Goal: Task Accomplishment & Management: Manage account settings

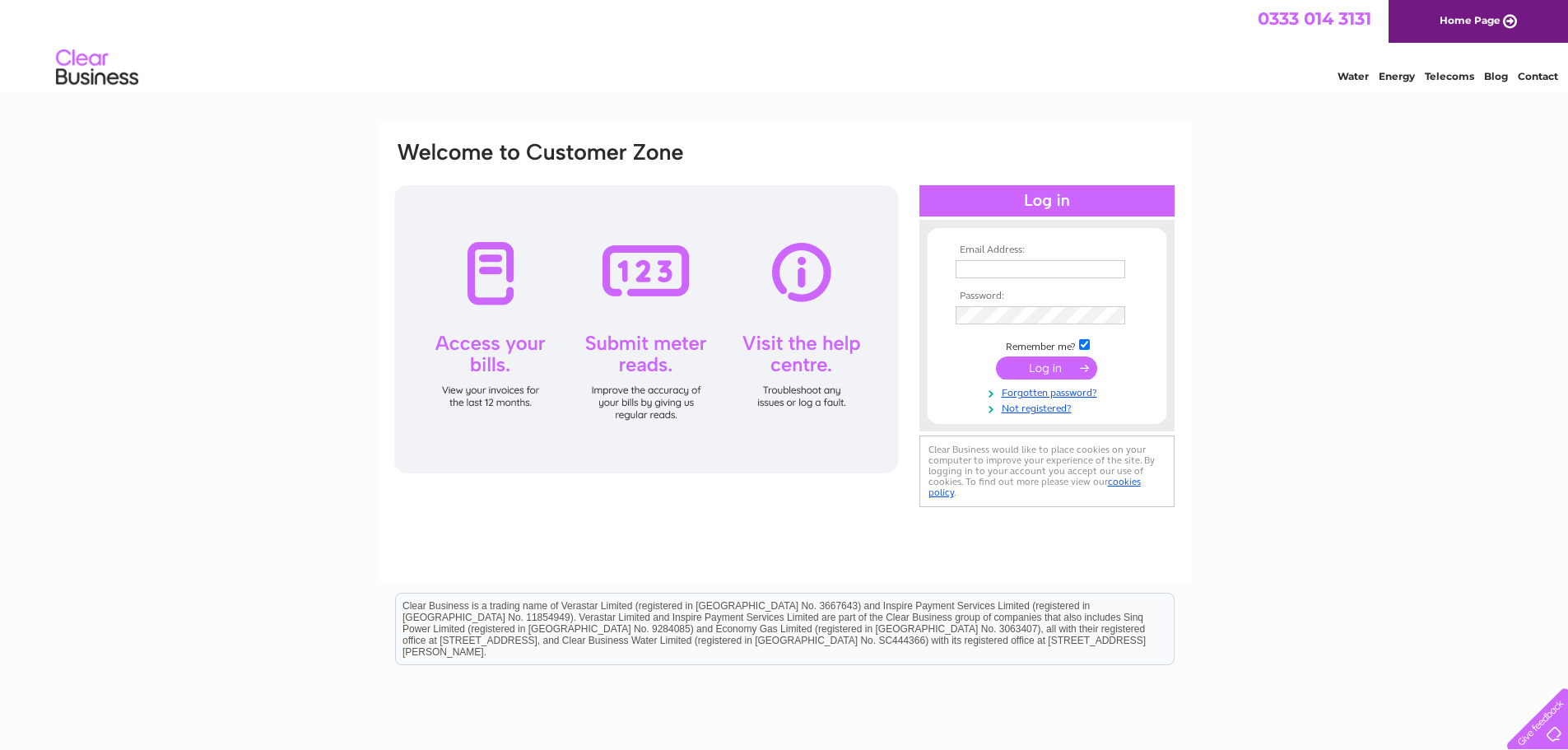
type input "accounts.assistant@english.op.org"
click at [1044, 380] on td at bounding box center [1048, 367] width 191 height 31
click at [1043, 371] on input "submit" at bounding box center [1047, 368] width 101 height 23
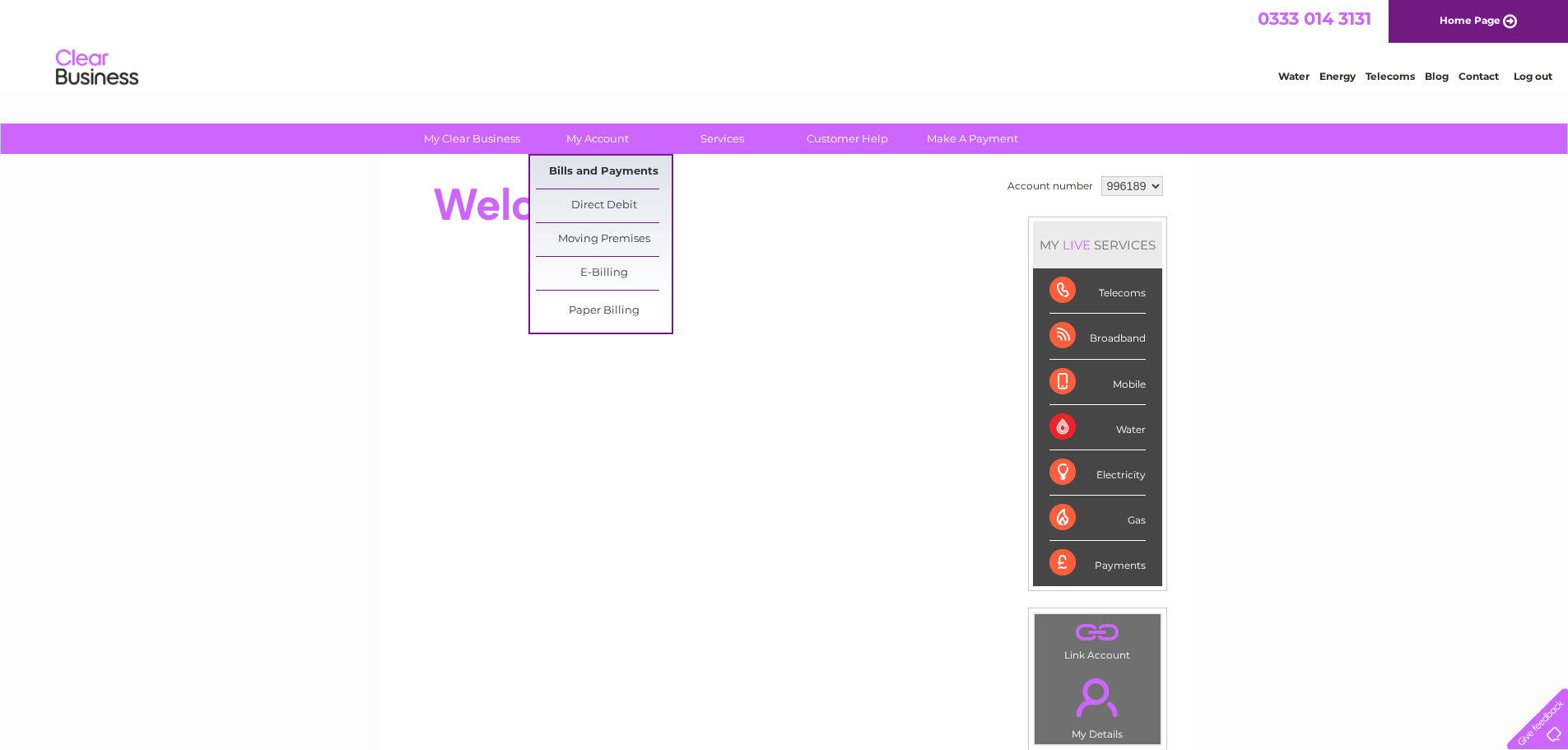
click at [597, 169] on link "Bills and Payments" at bounding box center [604, 171] width 136 height 33
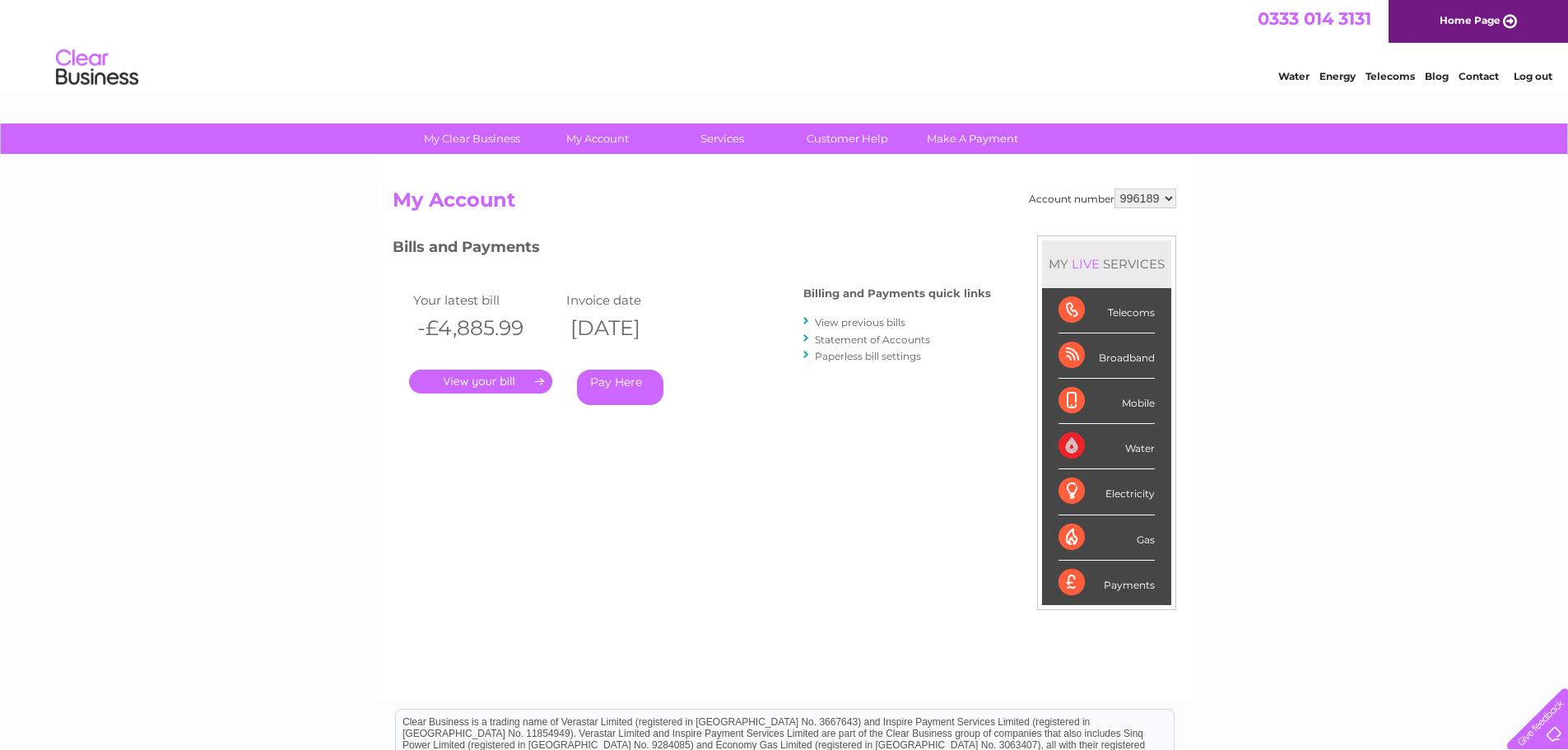
click at [520, 386] on link "." at bounding box center [480, 382] width 143 height 24
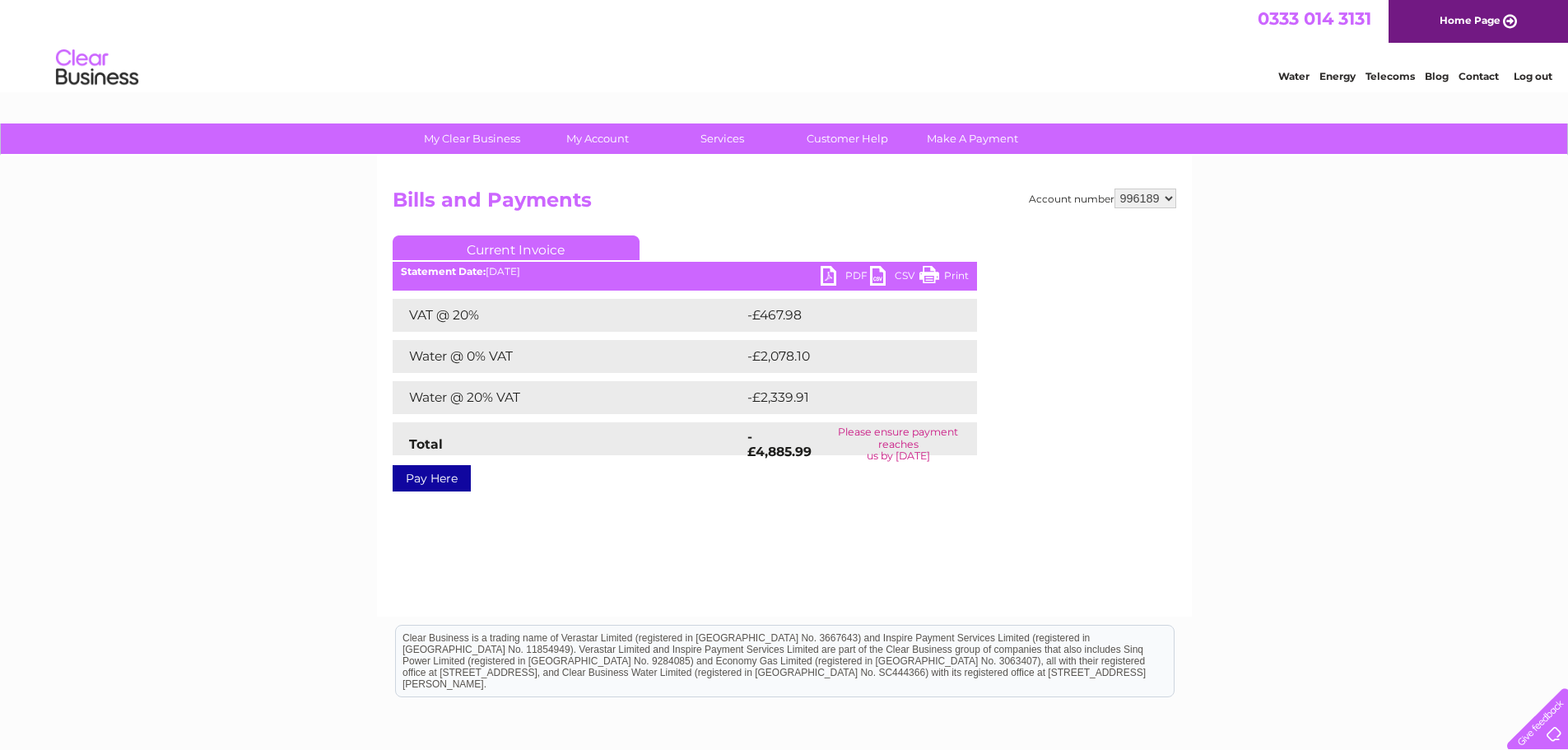
click at [846, 273] on link "PDF" at bounding box center [845, 278] width 50 height 24
